Goal: Transaction & Acquisition: Purchase product/service

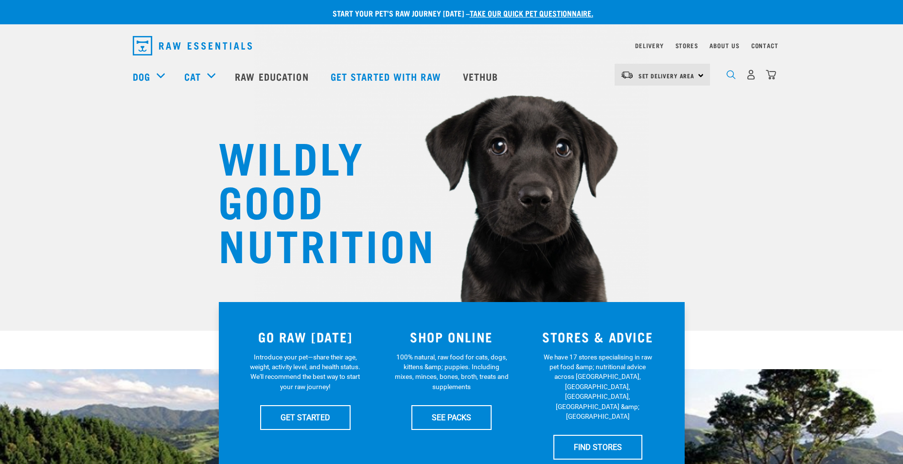
click at [728, 74] on div "dropdown navigation" at bounding box center [731, 75] width 10 height 10
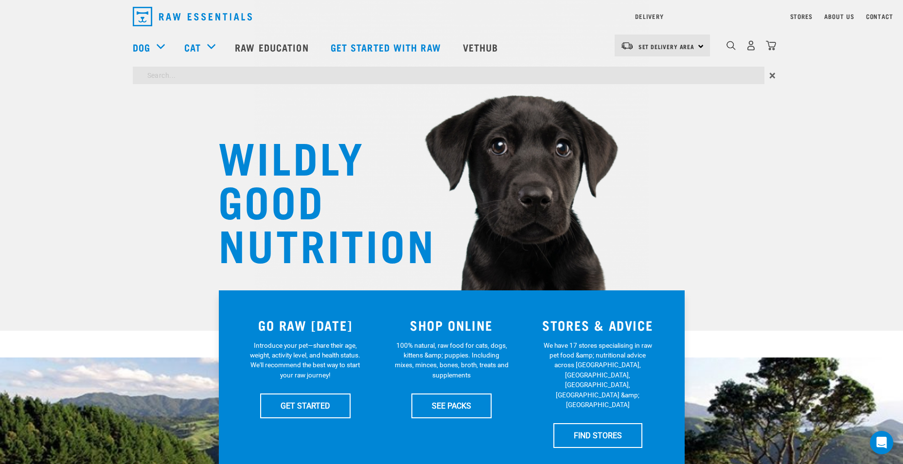
click at [186, 72] on input "search" at bounding box center [449, 76] width 632 height 18
type input "r"
type input "cow foot"
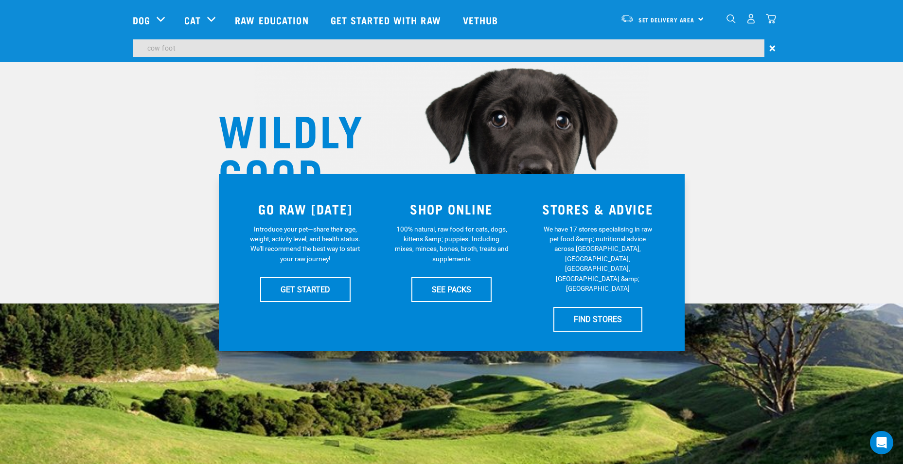
scroll to position [97, 0]
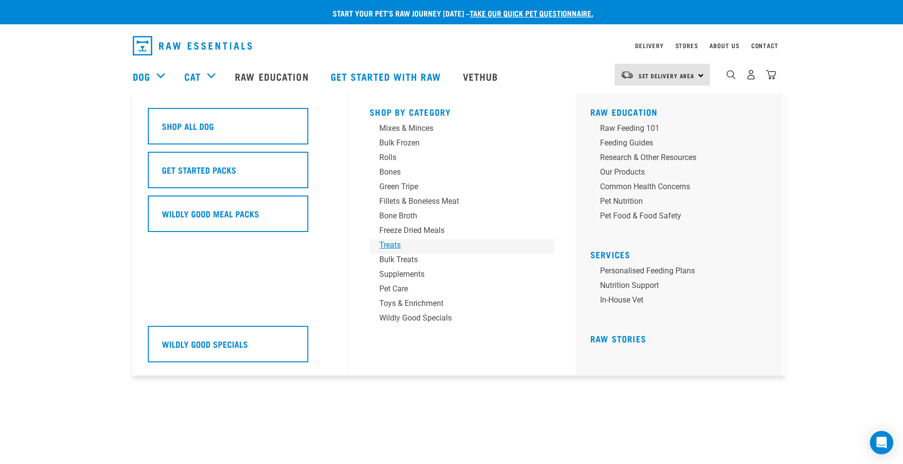
click at [392, 245] on div "Treats" at bounding box center [455, 245] width 152 height 12
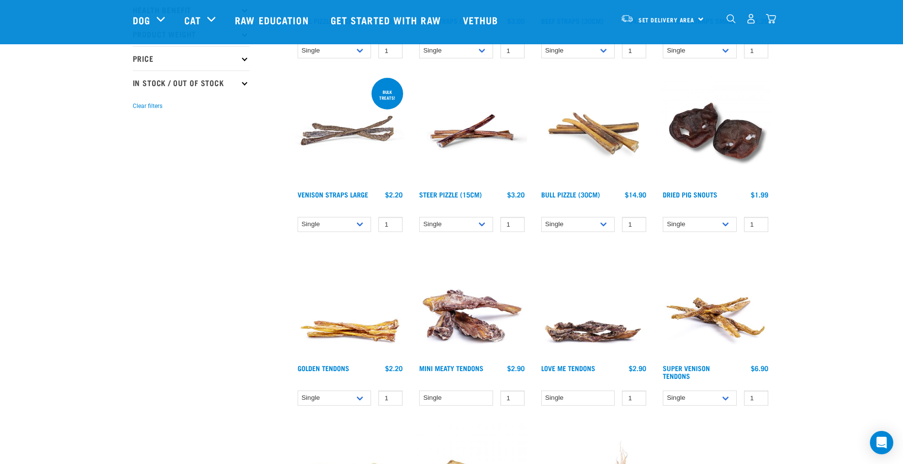
scroll to position [292, 0]
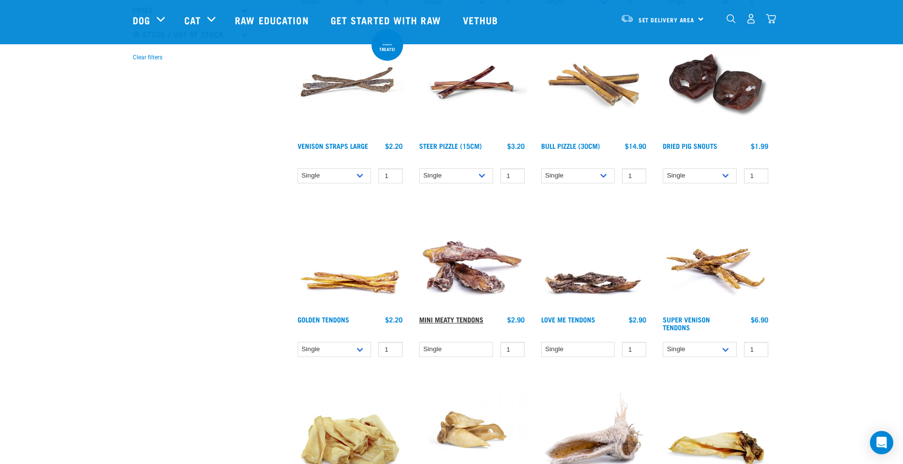
click at [459, 319] on link "Mini Meaty Tendons" at bounding box center [451, 319] width 64 height 3
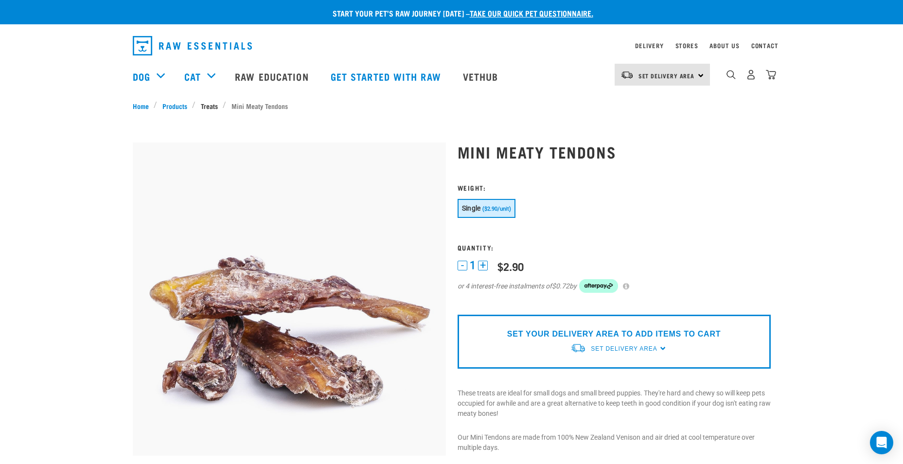
click at [207, 107] on link "Treats" at bounding box center [209, 106] width 27 height 10
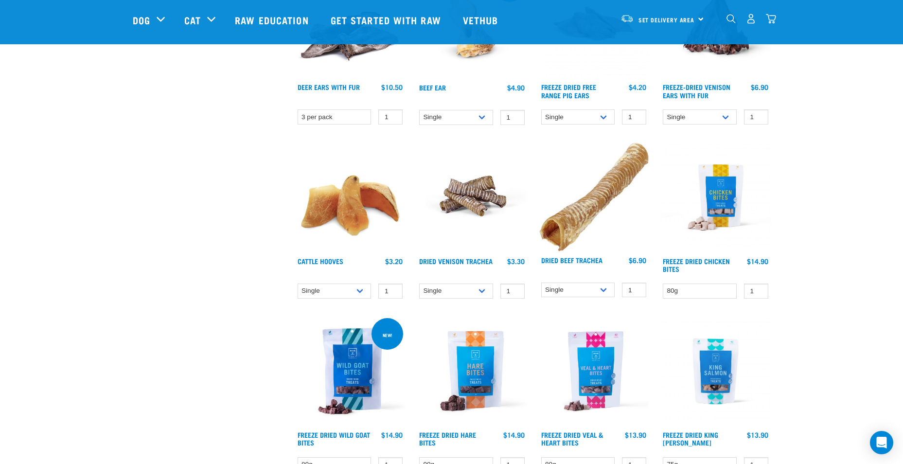
scroll to position [875, 0]
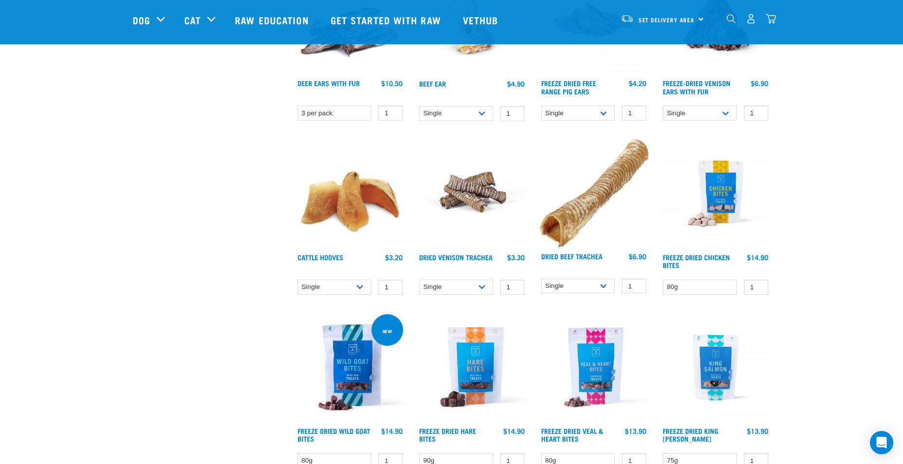
click at [329, 252] on div "Cattle Hooves 1 0 0" at bounding box center [350, 220] width 122 height 174
click at [334, 258] on link "Cattle Hooves" at bounding box center [321, 256] width 46 height 3
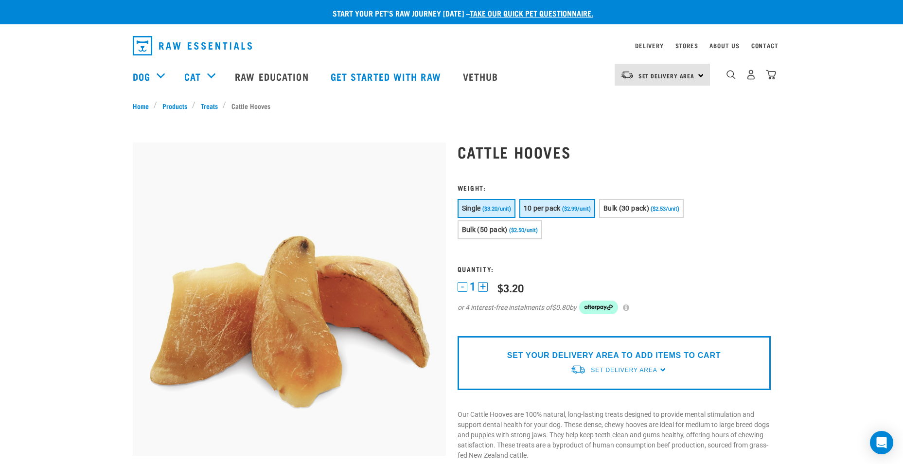
click at [568, 210] on span "($2.99/unit)" at bounding box center [576, 209] width 29 height 6
click at [645, 209] on span "Bulk (30 pack)" at bounding box center [627, 208] width 46 height 8
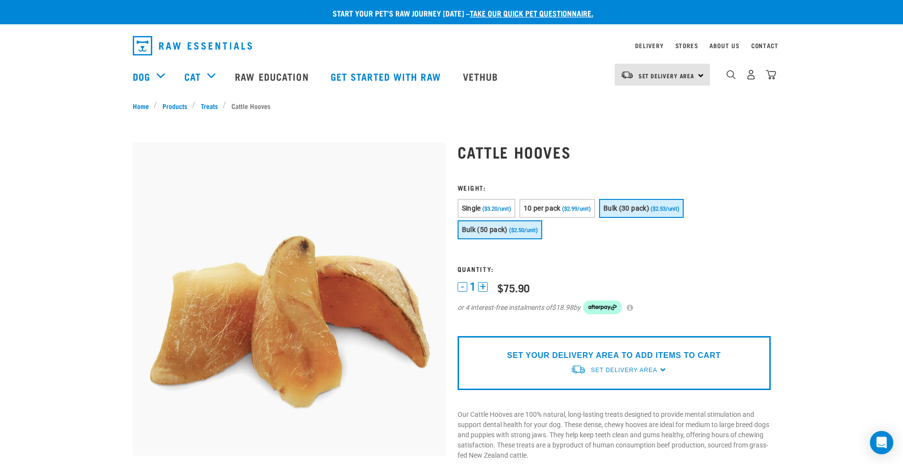
click at [518, 230] on span "($2.50/unit)" at bounding box center [523, 230] width 29 height 6
click at [557, 203] on button "10 per pack ($2.99/unit)" at bounding box center [557, 208] width 76 height 19
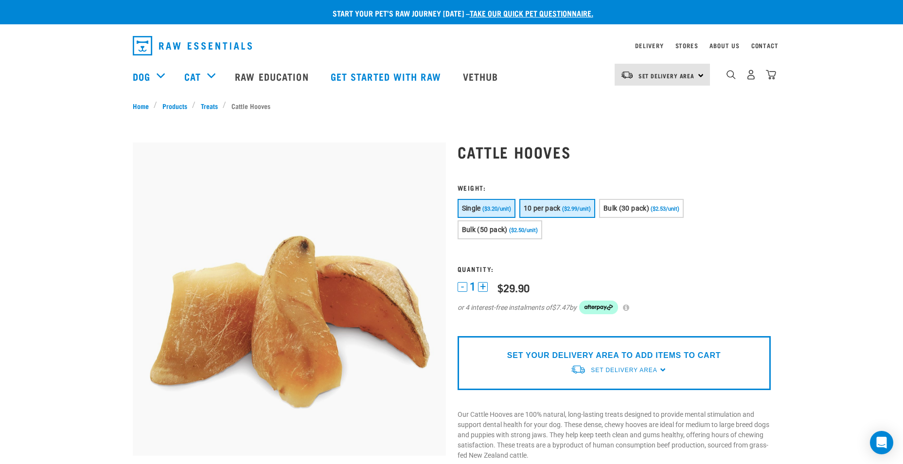
click at [496, 206] on span "($3.20/unit)" at bounding box center [496, 209] width 29 height 6
